Goal: Task Accomplishment & Management: Complete application form

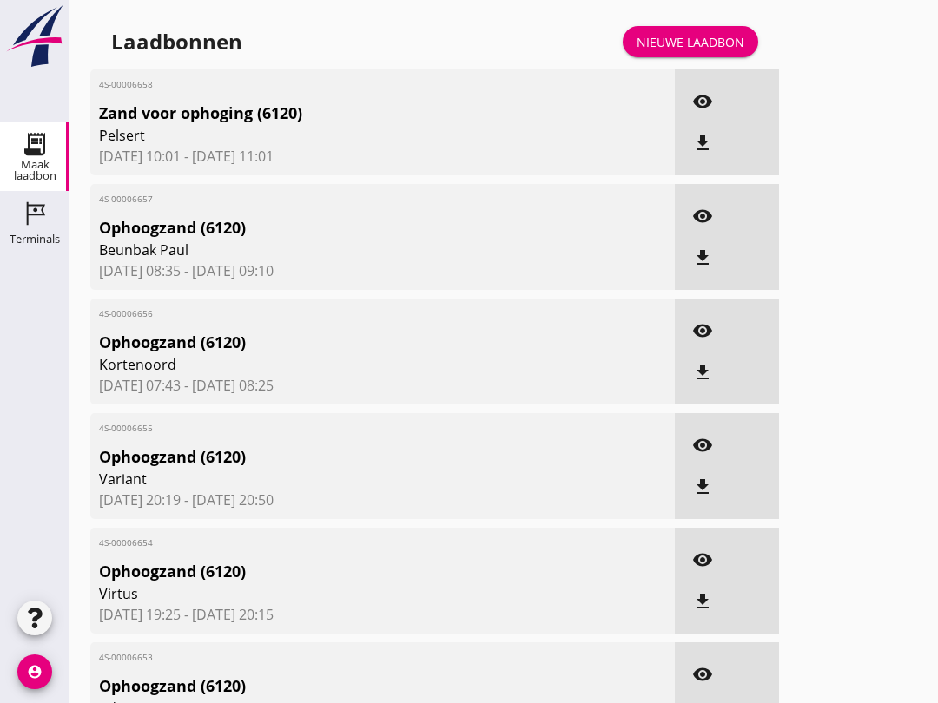
click at [696, 51] on div "Nieuwe laadbon" at bounding box center [691, 42] width 108 height 18
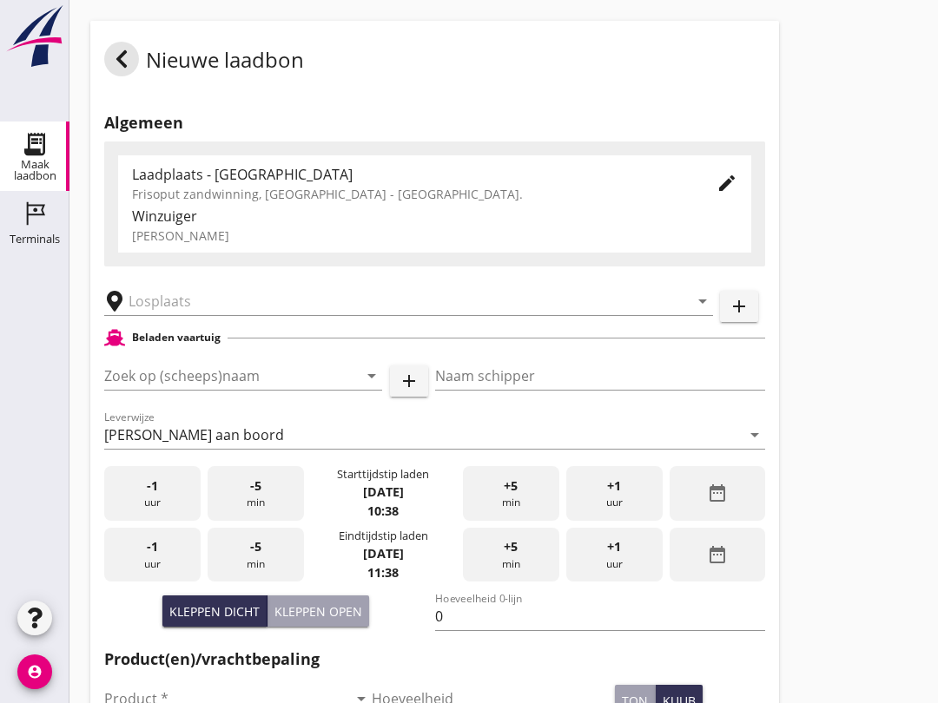
click at [158, 390] on input "Zoek op (scheeps)naam" at bounding box center [218, 376] width 229 height 28
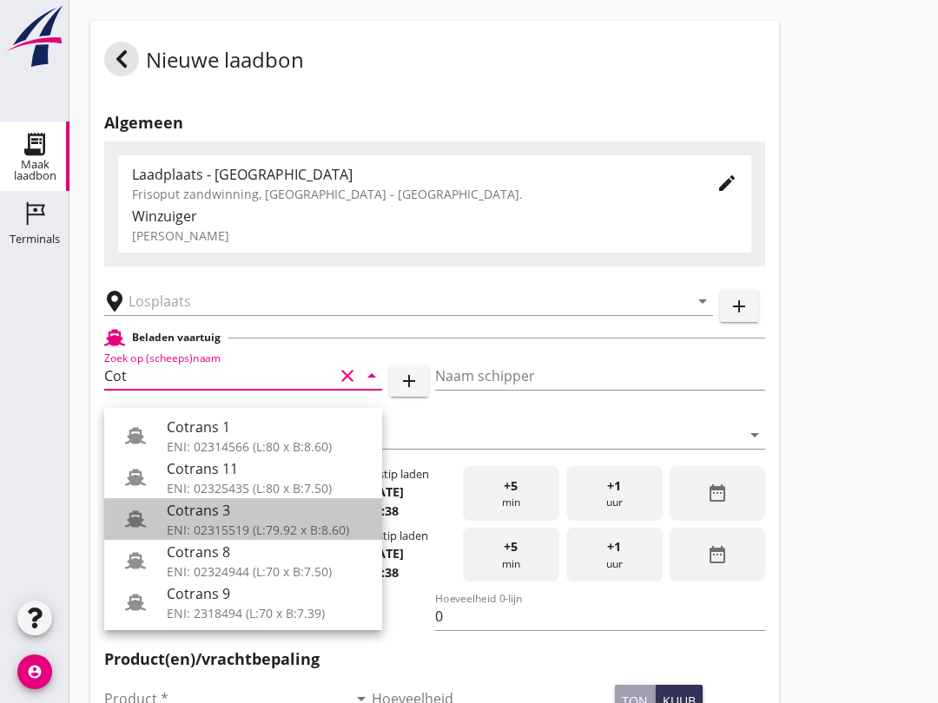
click at [254, 529] on div "ENI: 02315519 (L:79.92 x B:8.60)" at bounding box center [267, 530] width 201 height 18
type input "Cotrans 3"
type input "Dekker"
type input "820"
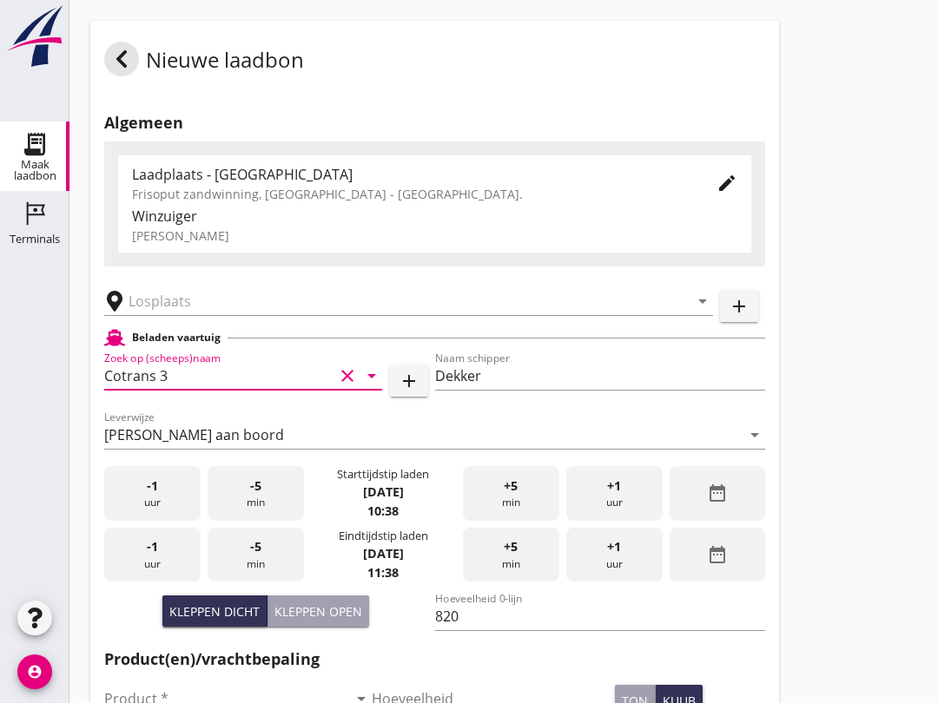
click at [198, 315] on input "text" at bounding box center [397, 301] width 536 height 28
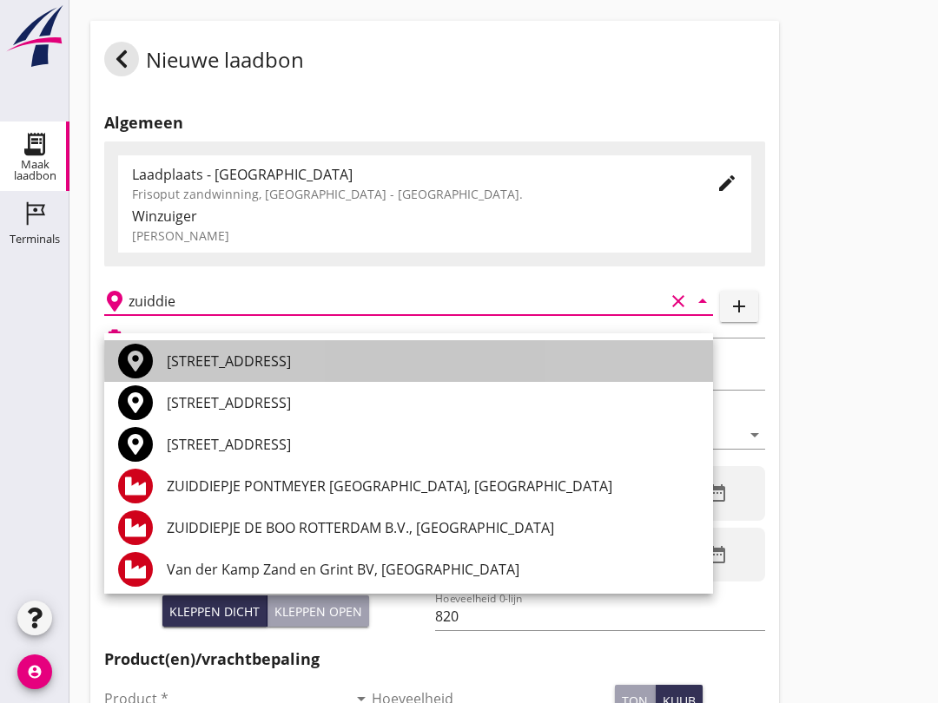
click at [399, 353] on div "[STREET_ADDRESS]" at bounding box center [433, 361] width 532 height 21
type input "[STREET_ADDRESS]"
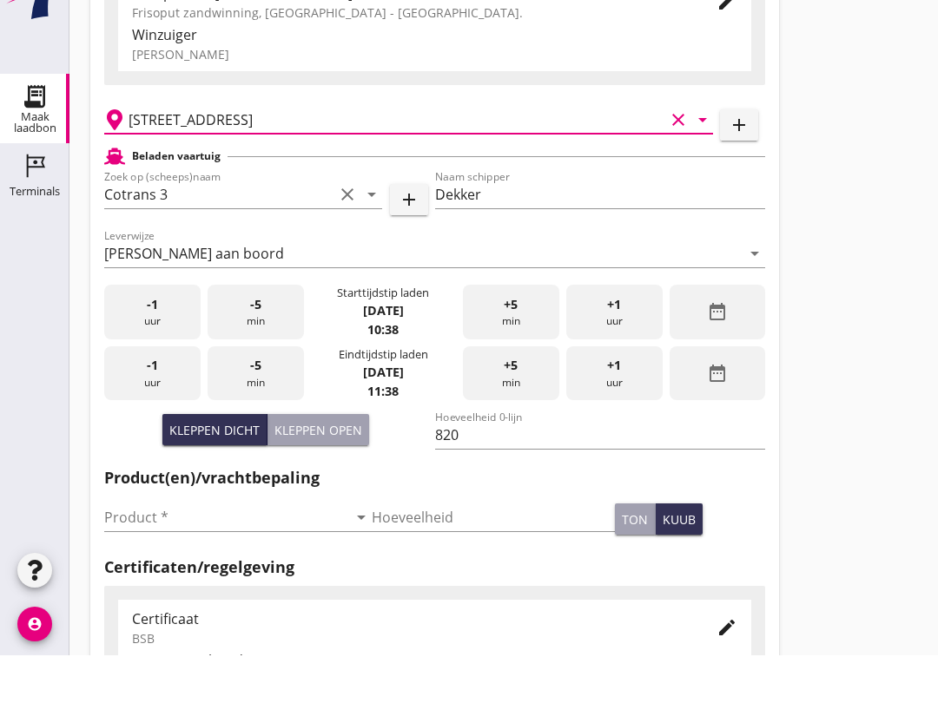
scroll to position [154, 0]
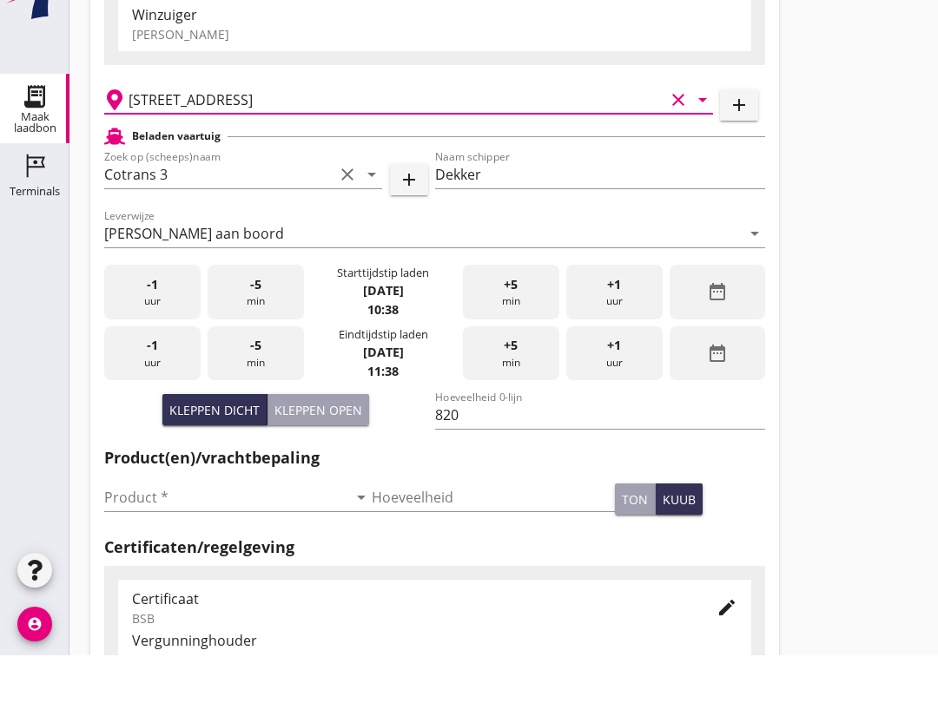
click at [217, 531] on input "Product *" at bounding box center [225, 545] width 243 height 28
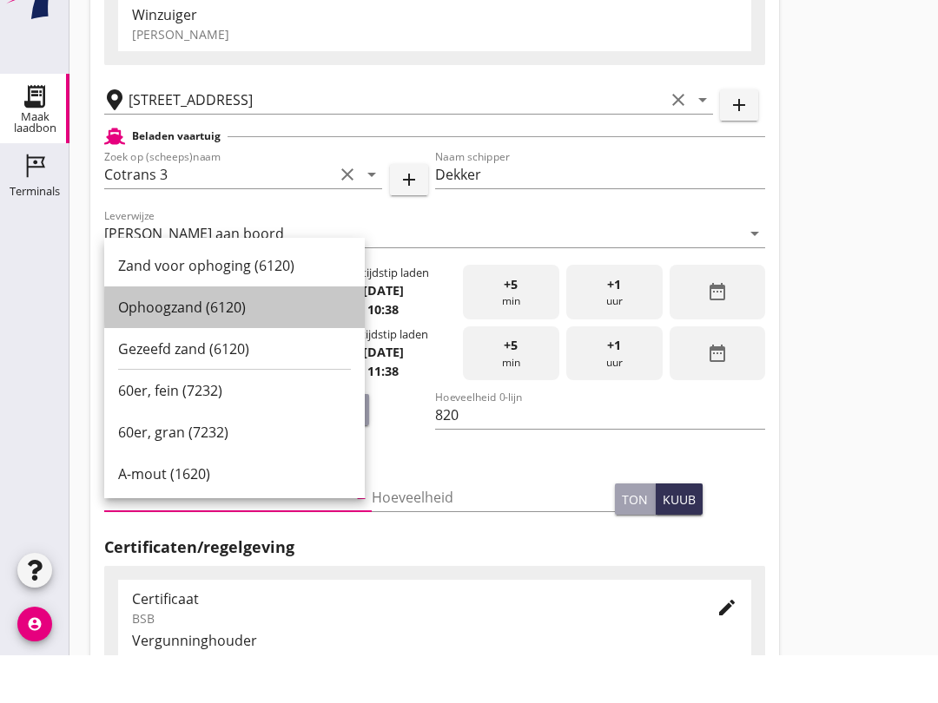
click at [215, 345] on div "Ophoogzand (6120)" at bounding box center [234, 355] width 233 height 21
type input "Ophoogzand (6120)"
